Goal: Complete application form

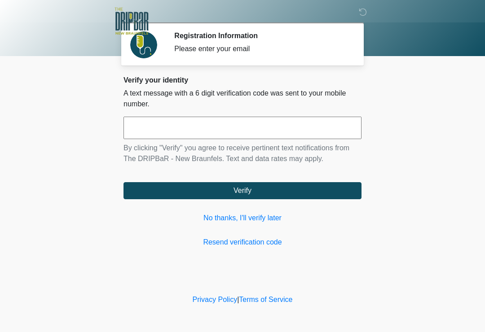
click at [213, 136] on input "text" at bounding box center [243, 128] width 238 height 22
type input "******"
click at [243, 191] on button "Verify" at bounding box center [243, 190] width 238 height 17
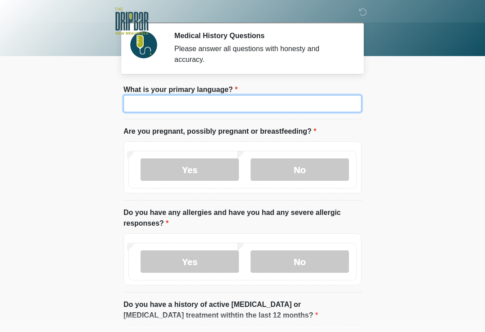
click at [253, 106] on input "What is your primary language?" at bounding box center [243, 103] width 238 height 17
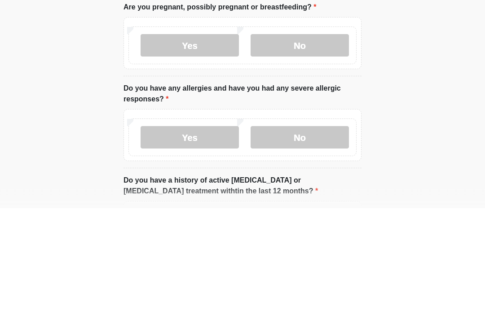
type input "*******"
click at [317, 159] on label "No" at bounding box center [300, 170] width 98 height 22
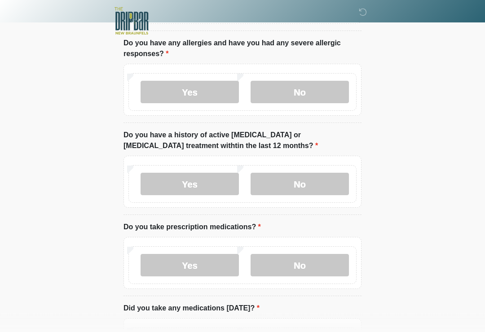
scroll to position [170, 0]
click at [315, 92] on label "No" at bounding box center [300, 92] width 98 height 22
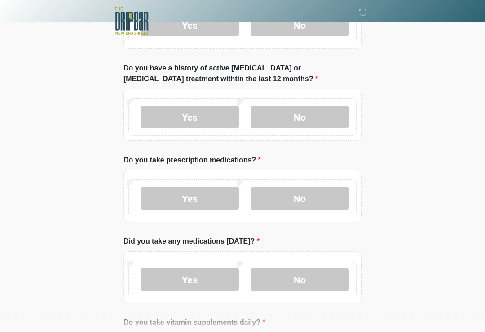
scroll to position [253, 0]
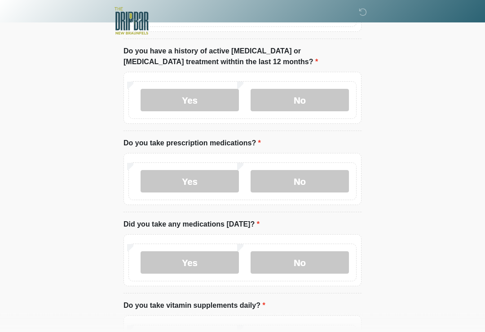
click at [314, 102] on label "No" at bounding box center [300, 100] width 98 height 22
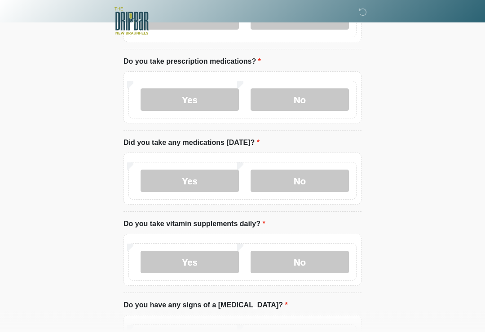
scroll to position [335, 0]
click at [311, 101] on label "No" at bounding box center [300, 100] width 98 height 22
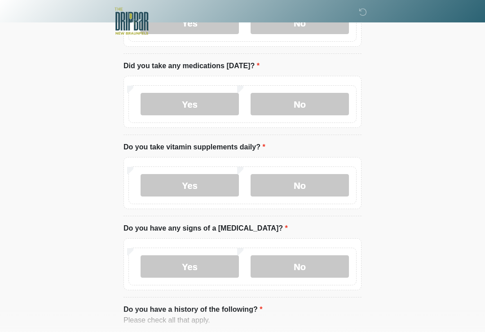
scroll to position [415, 0]
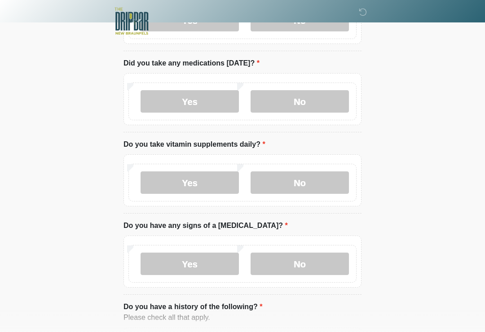
click at [305, 97] on label "No" at bounding box center [300, 101] width 98 height 22
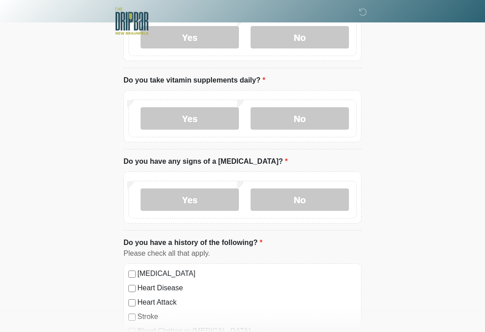
scroll to position [480, 0]
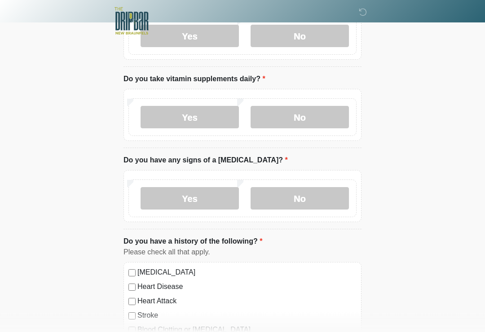
click at [305, 124] on label "No" at bounding box center [300, 117] width 98 height 22
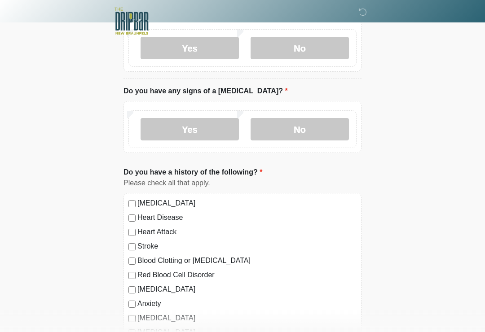
scroll to position [556, 0]
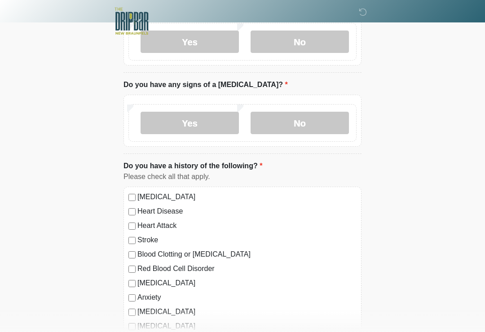
click at [310, 127] on label "No" at bounding box center [300, 123] width 98 height 22
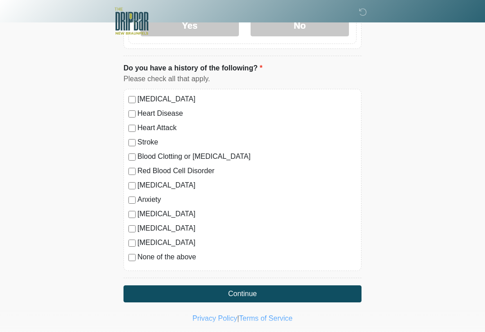
scroll to position [657, 0]
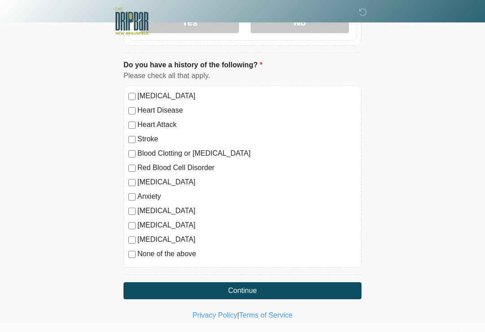
click at [176, 255] on label "None of the above" at bounding box center [246, 254] width 219 height 11
click at [252, 284] on button "Continue" at bounding box center [243, 291] width 238 height 17
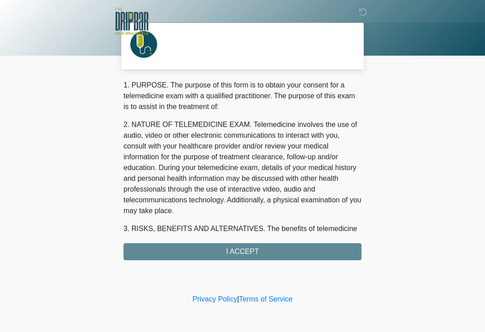
scroll to position [0, 0]
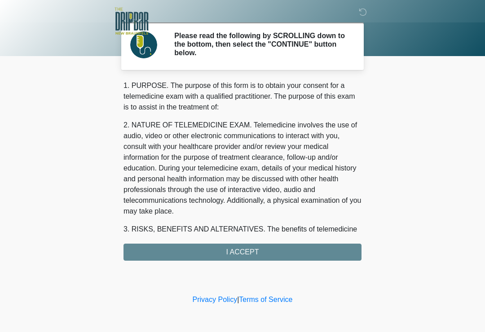
click at [266, 259] on div "1. PURPOSE. The purpose of this form is to obtain your consent for a telemedici…" at bounding box center [243, 170] width 238 height 181
click at [254, 256] on div "1. PURPOSE. The purpose of this form is to obtain your consent for a telemedici…" at bounding box center [243, 170] width 238 height 181
click at [252, 255] on div "1. PURPOSE. The purpose of this form is to obtain your consent for a telemedici…" at bounding box center [243, 170] width 238 height 181
click at [252, 254] on div "1. PURPOSE. The purpose of this form is to obtain your consent for a telemedici…" at bounding box center [243, 170] width 238 height 181
click at [241, 252] on div "1. PURPOSE. The purpose of this form is to obtain your consent for a telemedici…" at bounding box center [243, 170] width 238 height 181
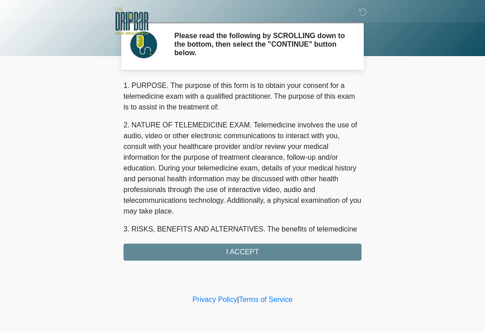
click at [245, 251] on div "1. PURPOSE. The purpose of this form is to obtain your consent for a telemedici…" at bounding box center [243, 170] width 238 height 181
click at [243, 250] on div "1. PURPOSE. The purpose of this form is to obtain your consent for a telemedici…" at bounding box center [243, 170] width 238 height 181
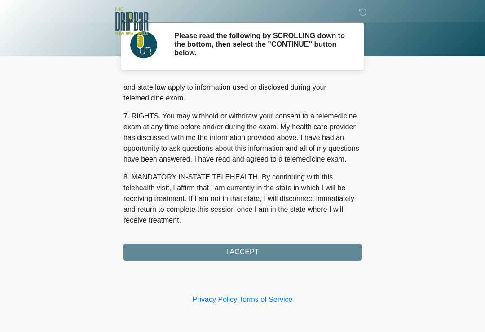
click at [271, 253] on div "1. PURPOSE. The purpose of this form is to obtain your consent for a telemedici…" at bounding box center [243, 170] width 238 height 181
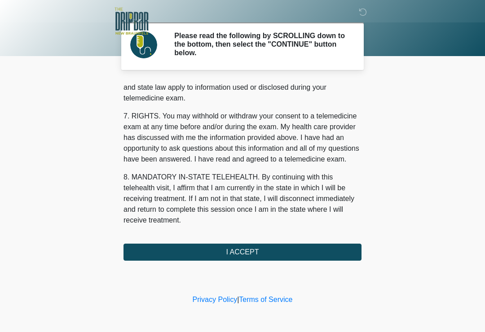
click at [256, 253] on button "I ACCEPT" at bounding box center [243, 252] width 238 height 17
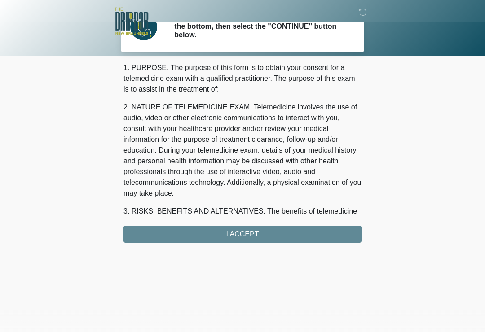
scroll to position [0, 0]
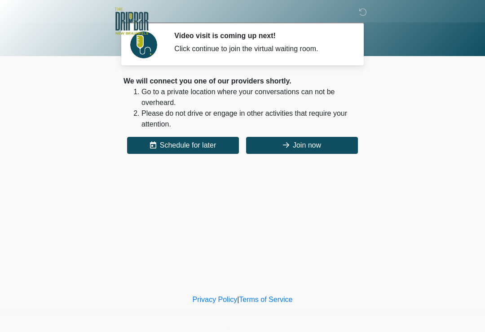
click at [318, 146] on button "Join now" at bounding box center [302, 145] width 112 height 17
